Goal: Information Seeking & Learning: Learn about a topic

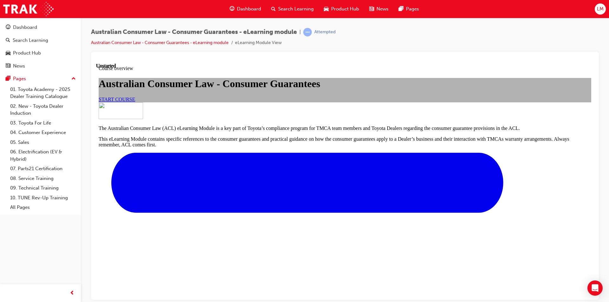
click at [135, 102] on span "START COURSE" at bounding box center [117, 98] width 36 height 5
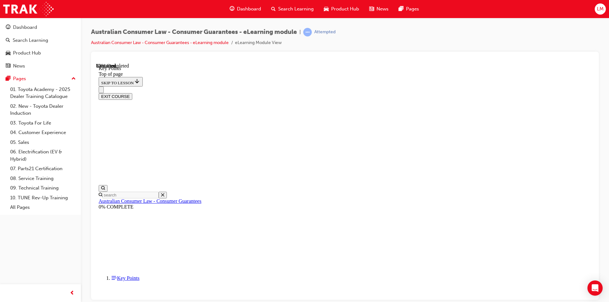
scroll to position [254, 0]
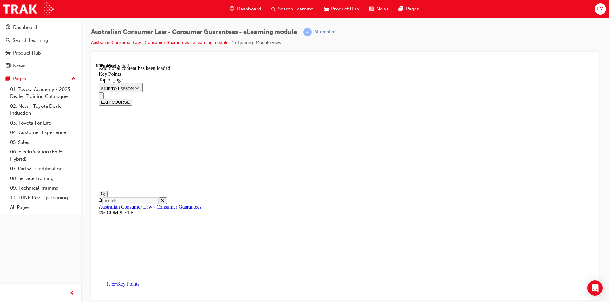
scroll to position [787, 0]
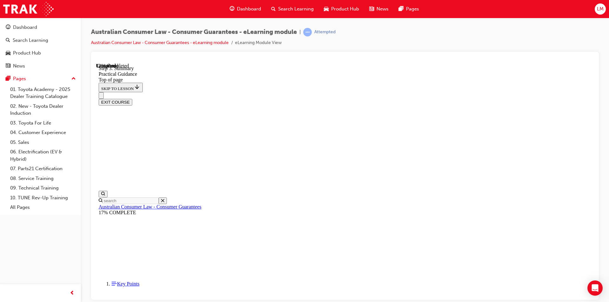
scroll to position [83, 0]
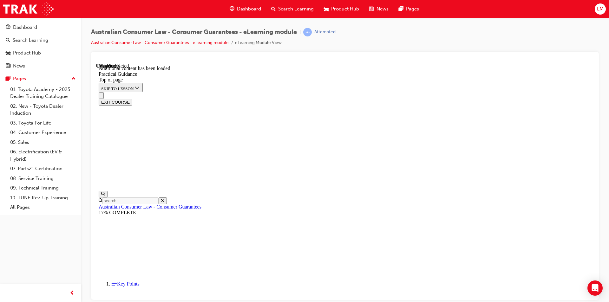
scroll to position [1145, 0]
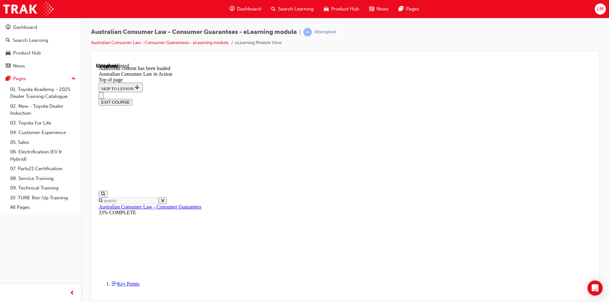
scroll to position [918, 0]
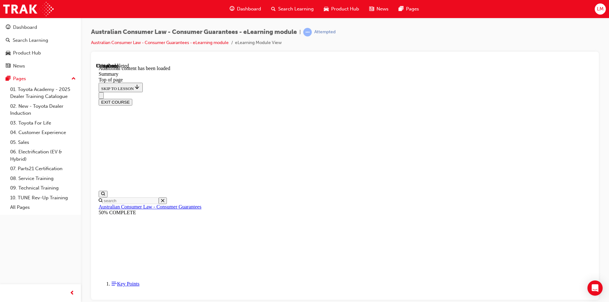
scroll to position [27, 0]
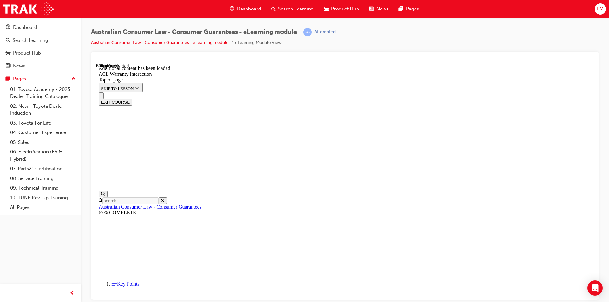
drag, startPoint x: 270, startPoint y: 179, endPoint x: 277, endPoint y: 206, distance: 27.8
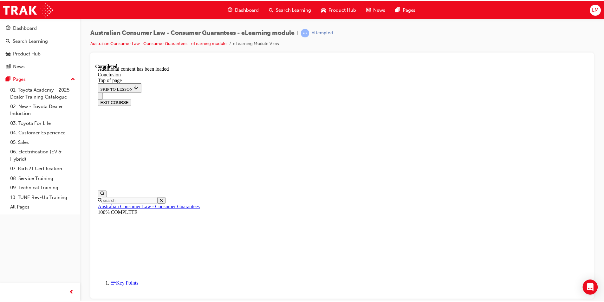
scroll to position [37, 0]
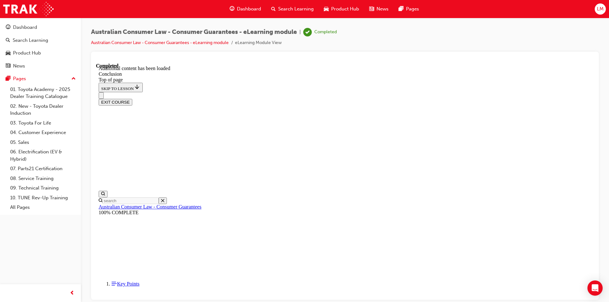
click at [132, 99] on button "EXIT COURSE" at bounding box center [116, 102] width 34 height 7
click at [32, 131] on link "04. Customer Experience" at bounding box center [43, 133] width 71 height 10
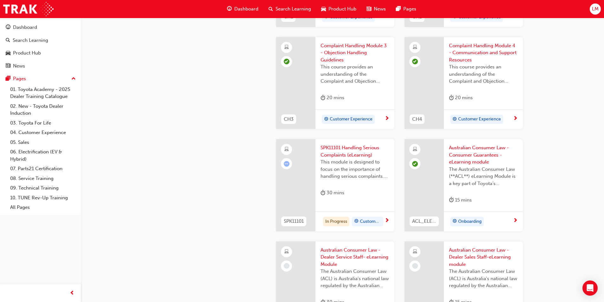
scroll to position [349, 0]
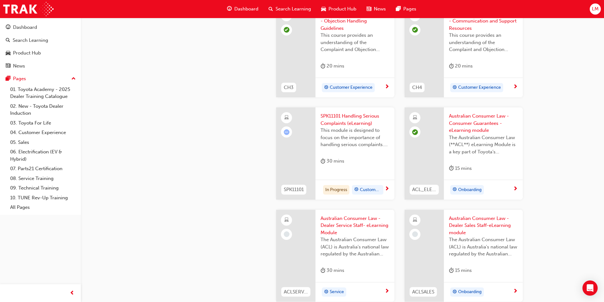
click at [465, 225] on span "Australian Consumer Law - Dealer Sales Staff-eLearning module" at bounding box center [483, 226] width 69 height 22
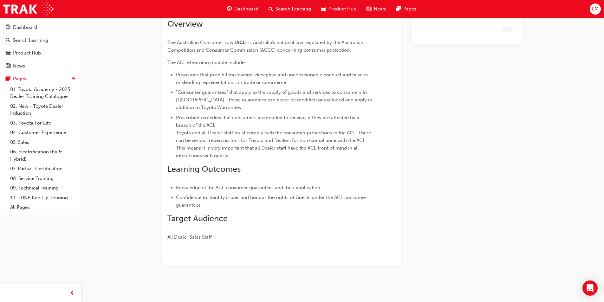
scroll to position [48, 0]
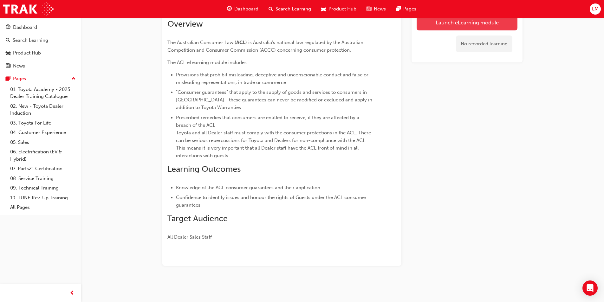
click at [452, 19] on link "Launch eLearning module" at bounding box center [467, 23] width 101 height 16
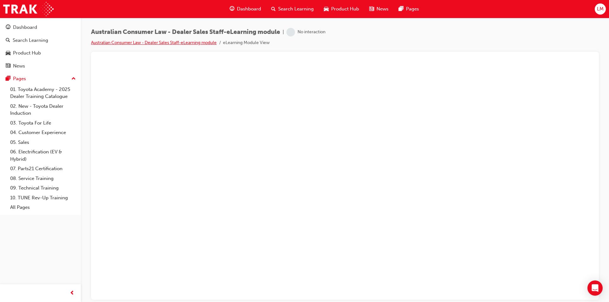
click at [168, 43] on link "Australian Consumer Law - Dealer Sales Staff-eLearning module" at bounding box center [154, 42] width 126 height 5
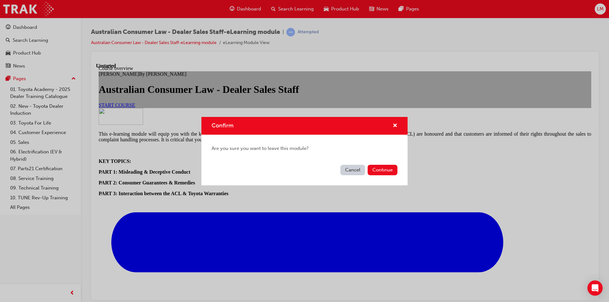
click at [351, 172] on button "Cancel" at bounding box center [352, 170] width 25 height 10
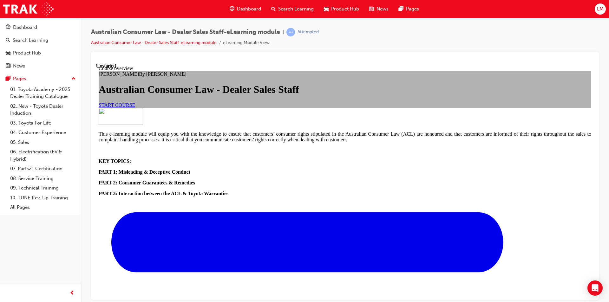
click at [135, 108] on span "START COURSE" at bounding box center [117, 104] width 36 height 5
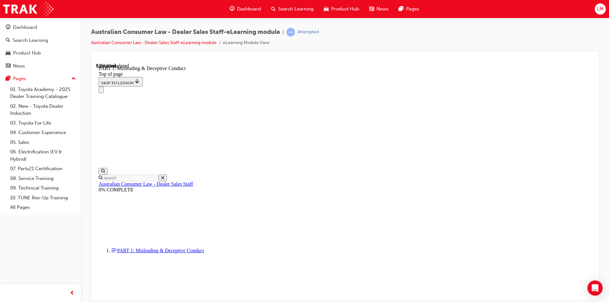
scroll to position [432, 0]
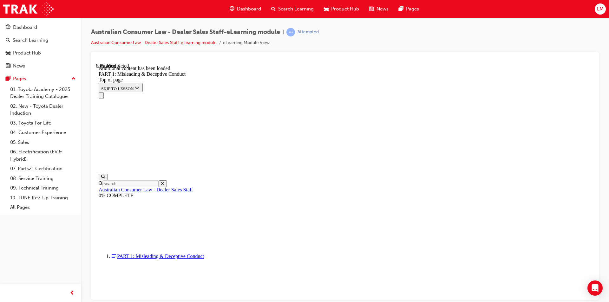
scroll to position [694, 0]
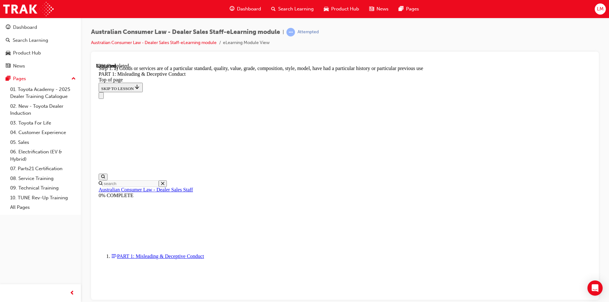
scroll to position [648, 0]
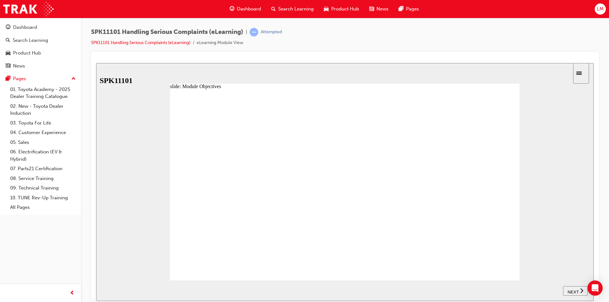
click at [573, 292] on span "NEXT" at bounding box center [572, 292] width 11 height 5
click at [586, 74] on icon "Sidebar Toggle" at bounding box center [581, 73] width 10 height 4
